Goal: Go to known website: Access a specific website the user already knows

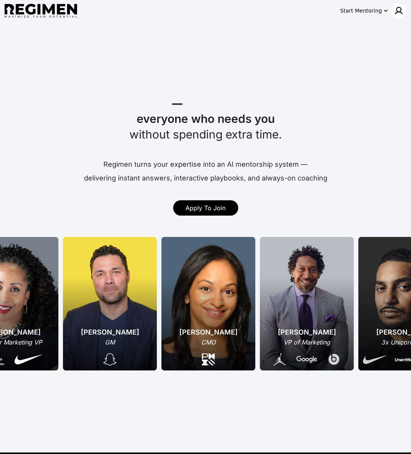
click at [395, 11] on img at bounding box center [398, 10] width 9 height 9
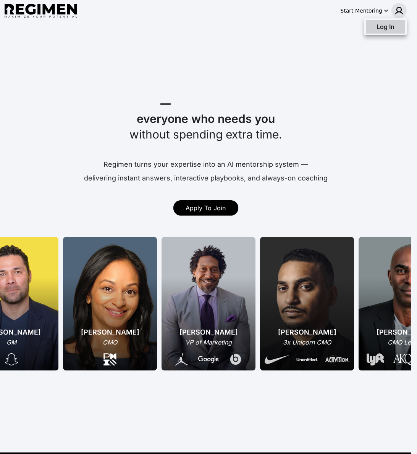
click at [387, 26] on span "Log In" at bounding box center [385, 27] width 18 height 8
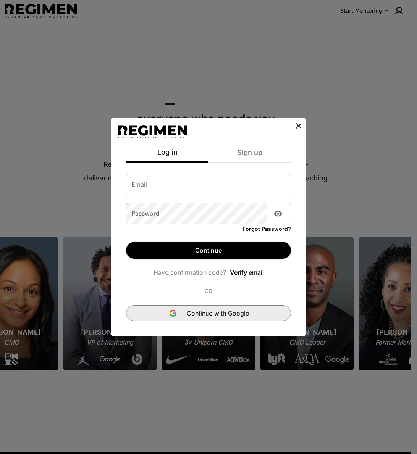
click at [206, 295] on span "Continue with Google" at bounding box center [218, 313] width 62 height 9
